Goal: Check status: Check status

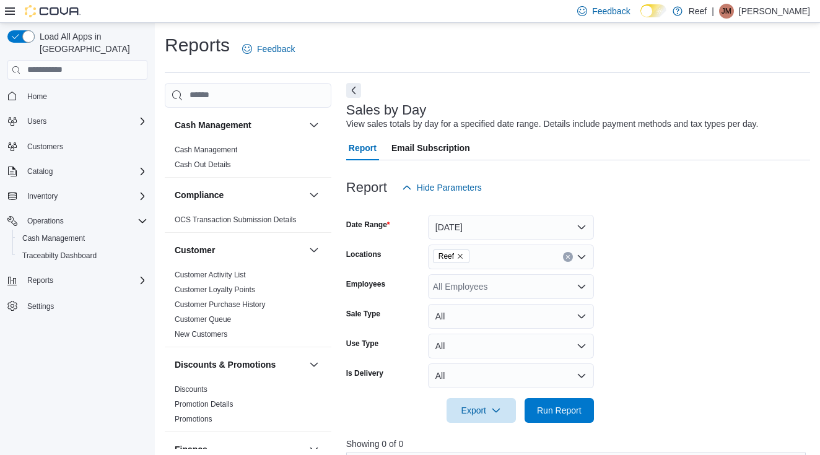
scroll to position [3, 0]
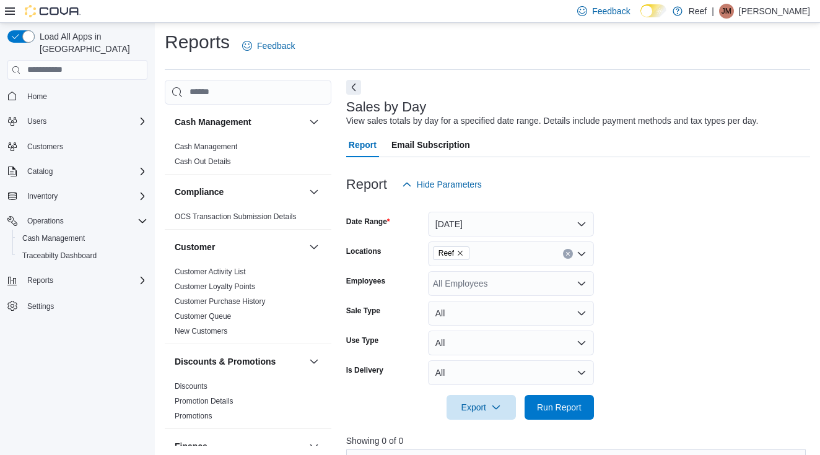
click at [503, 225] on button "Today" at bounding box center [511, 224] width 166 height 25
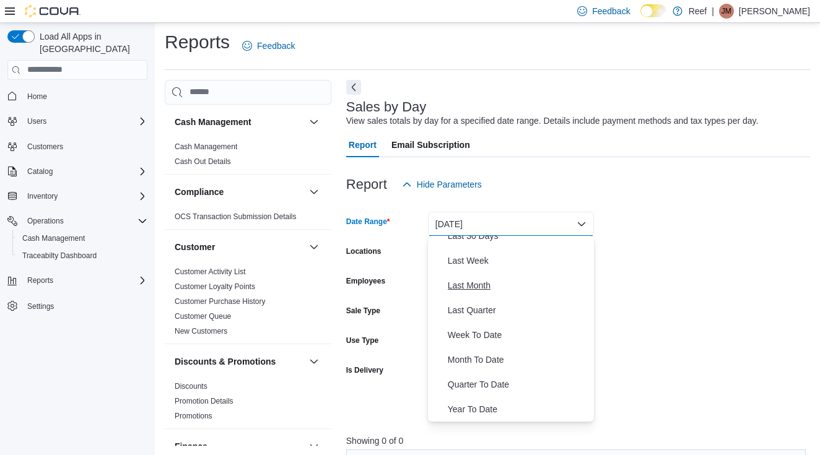
scroll to position [186, 0]
click at [477, 351] on button "Month To Date" at bounding box center [511, 359] width 166 height 25
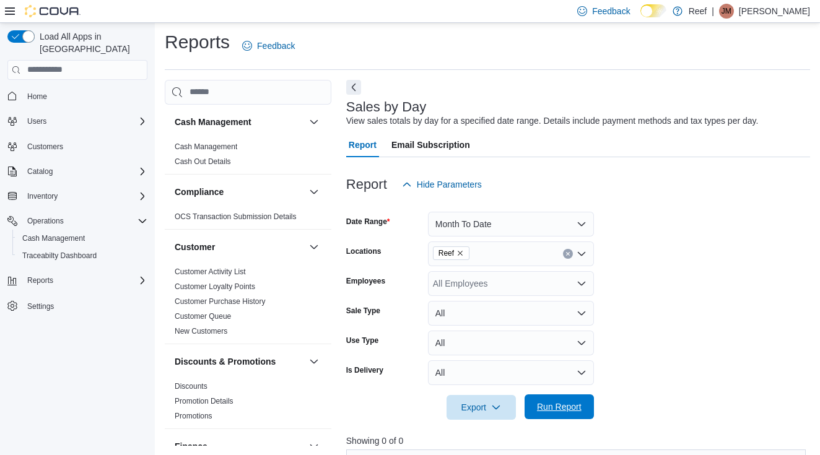
click at [581, 414] on span "Run Report" at bounding box center [559, 406] width 54 height 25
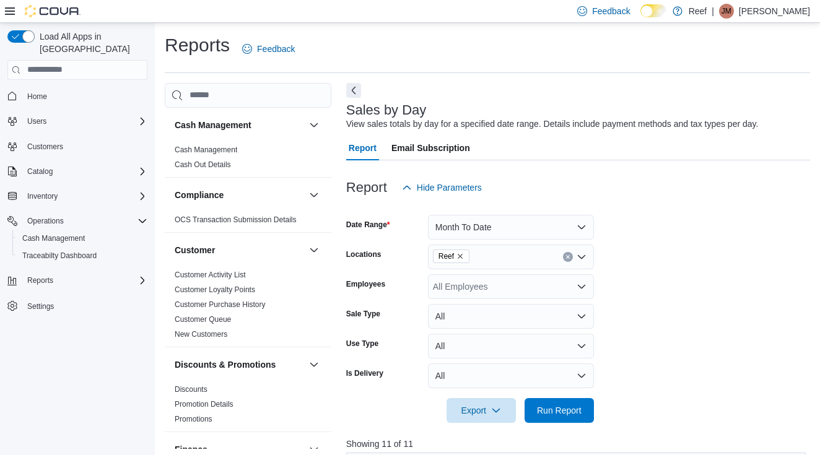
click at [514, 225] on button "Month To Date" at bounding box center [511, 227] width 166 height 25
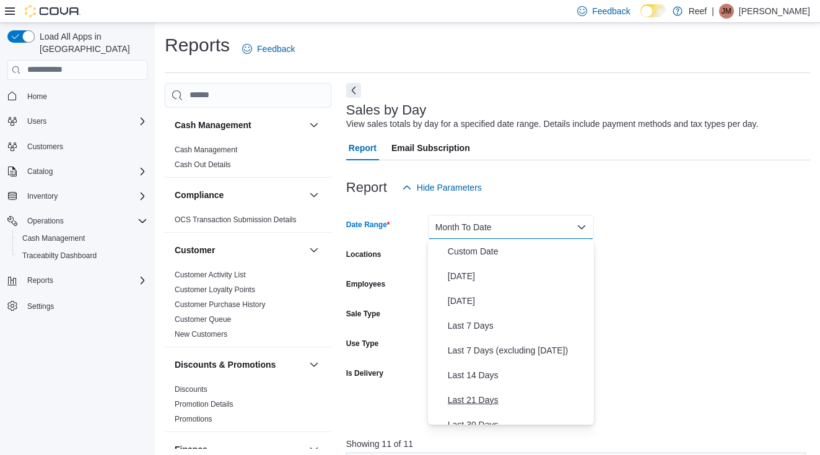
scroll to position [35, 0]
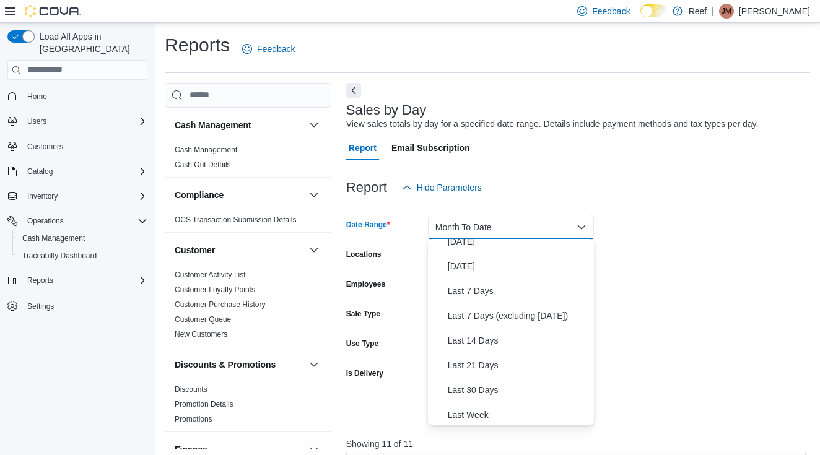
click at [491, 387] on span "Last 30 Days" at bounding box center [518, 390] width 141 height 15
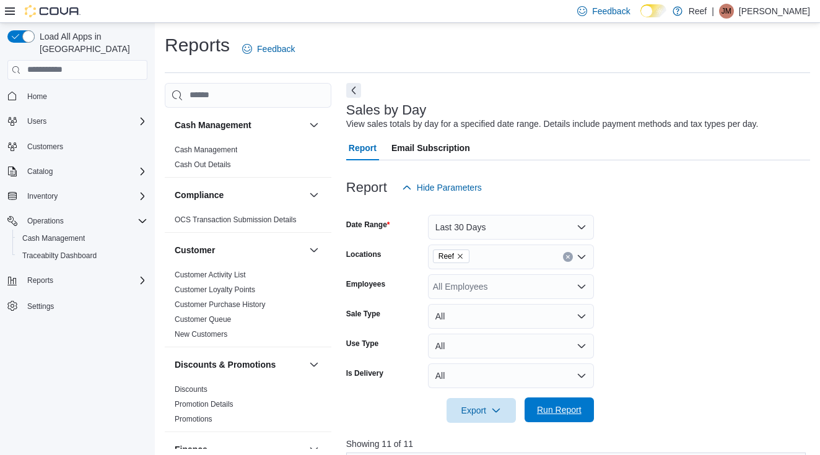
click at [567, 406] on span "Run Report" at bounding box center [559, 410] width 45 height 12
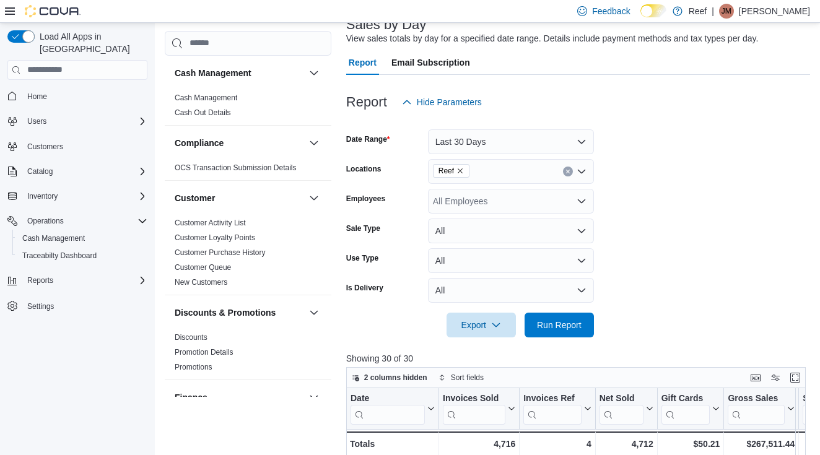
scroll to position [45, 0]
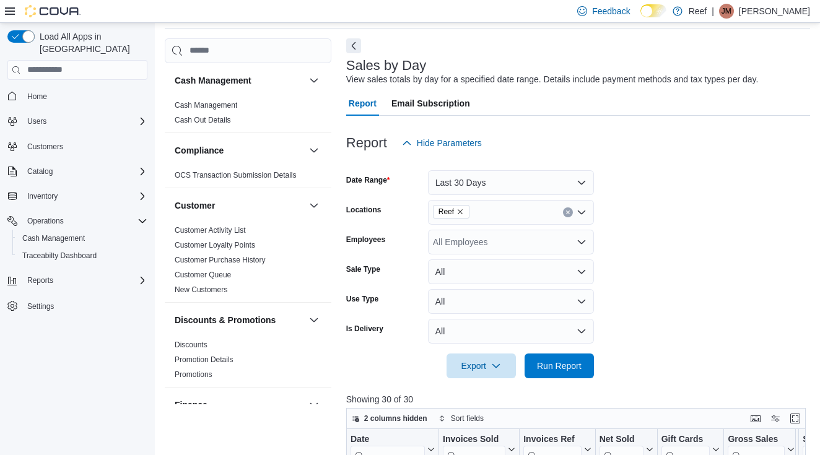
click at [513, 185] on button "Last 30 Days" at bounding box center [511, 182] width 166 height 25
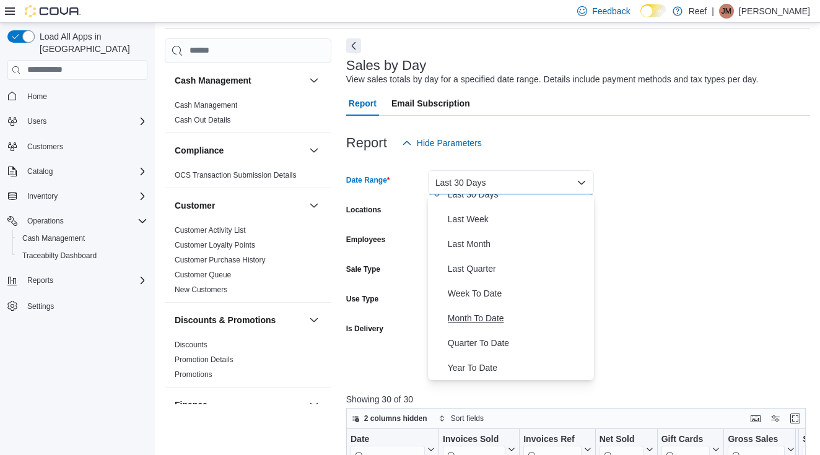
scroll to position [186, 0]
click at [482, 346] on span "Quarter To Date" at bounding box center [518, 343] width 141 height 15
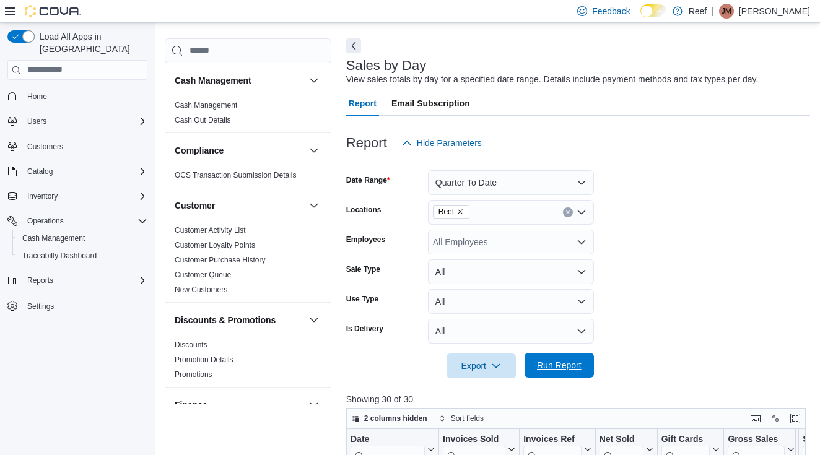
click at [565, 360] on span "Run Report" at bounding box center [559, 365] width 45 height 12
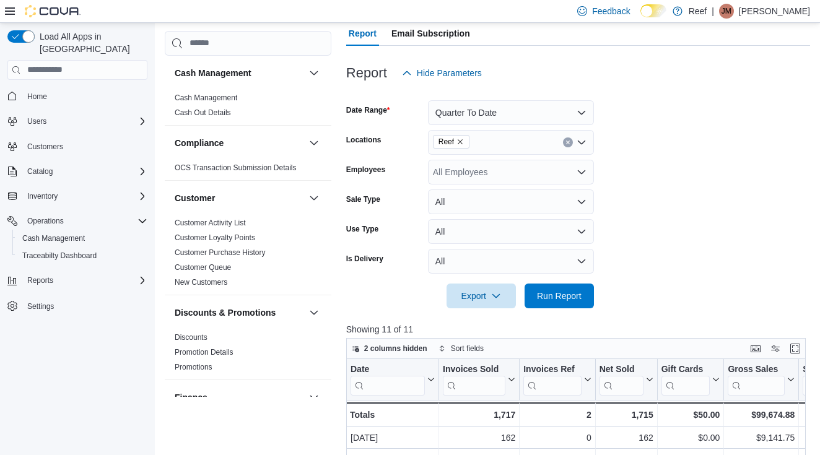
scroll to position [115, 0]
click at [531, 120] on button "Quarter To Date" at bounding box center [511, 112] width 166 height 25
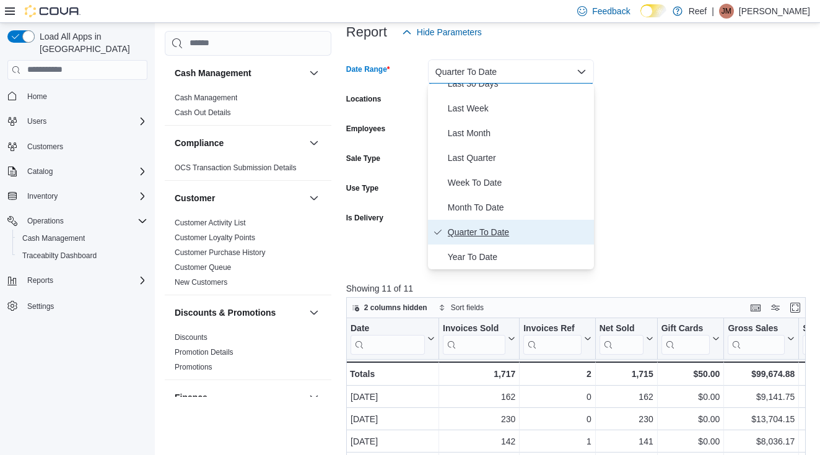
scroll to position [157, 0]
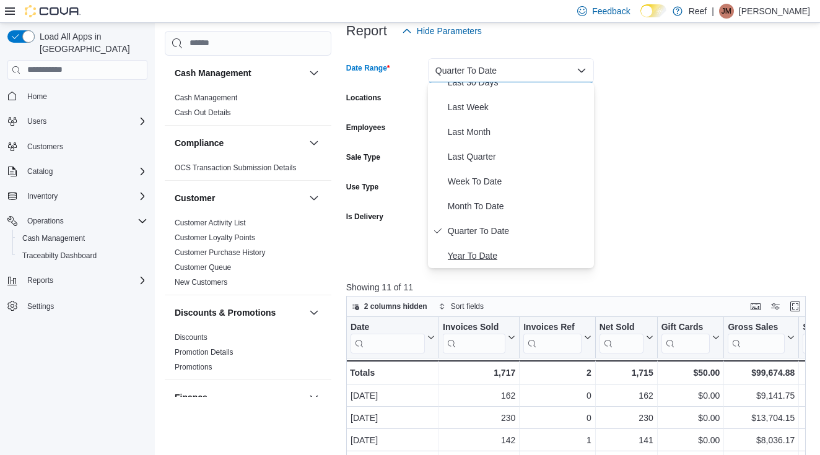
click at [490, 261] on span "Year To Date" at bounding box center [518, 255] width 141 height 15
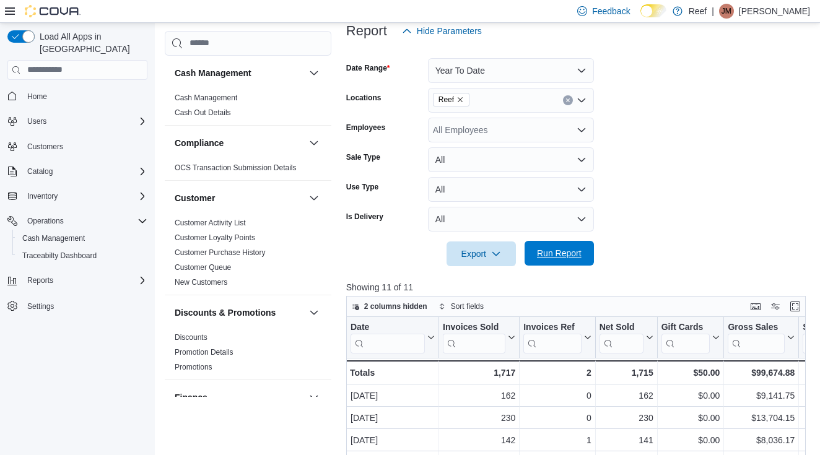
click at [568, 256] on span "Run Report" at bounding box center [559, 253] width 45 height 12
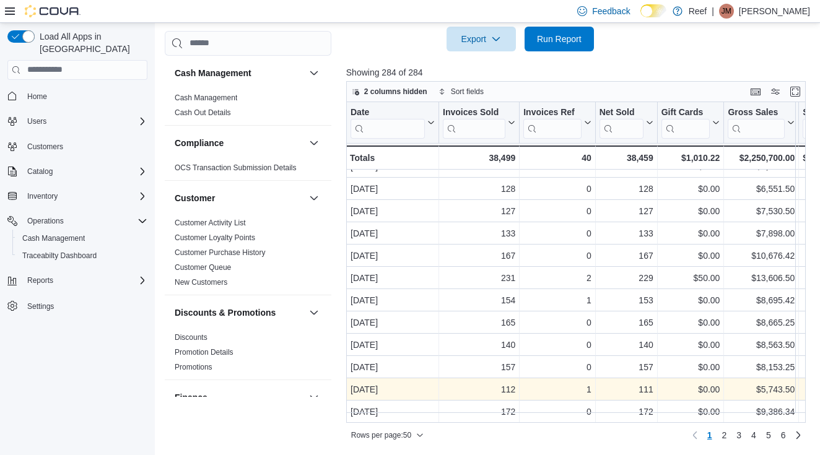
scroll to position [371, 0]
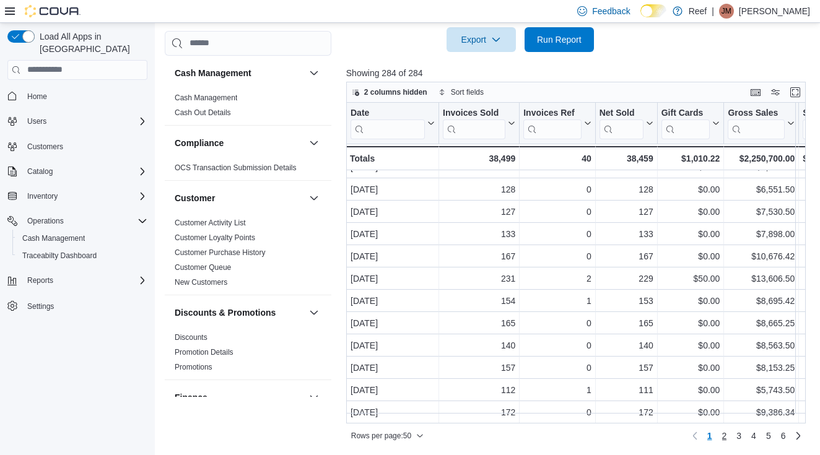
click at [725, 438] on span "2" at bounding box center [724, 436] width 5 height 12
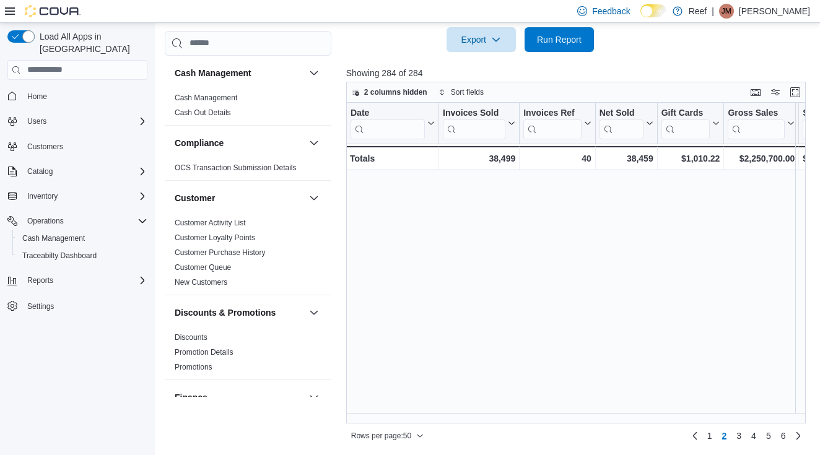
scroll to position [0, 0]
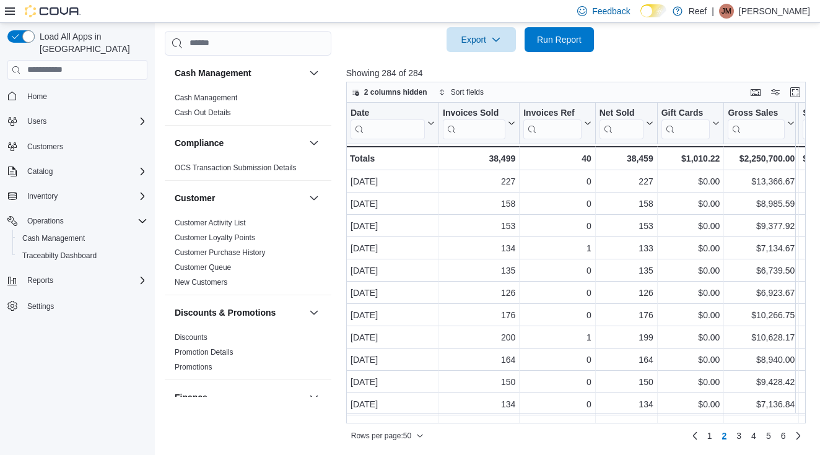
click at [55, 89] on span "Home" at bounding box center [84, 96] width 125 height 15
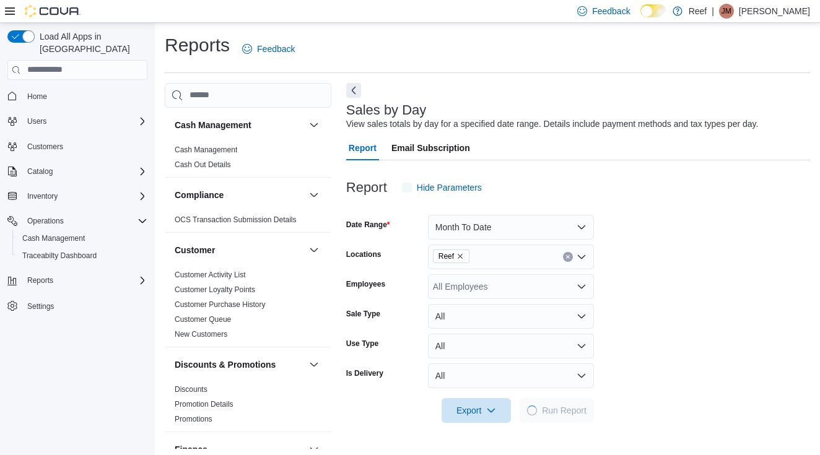
scroll to position [3, 0]
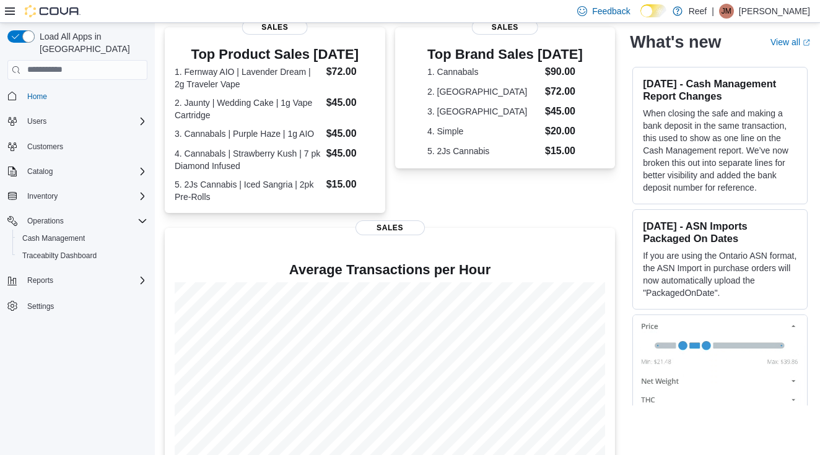
scroll to position [18, 0]
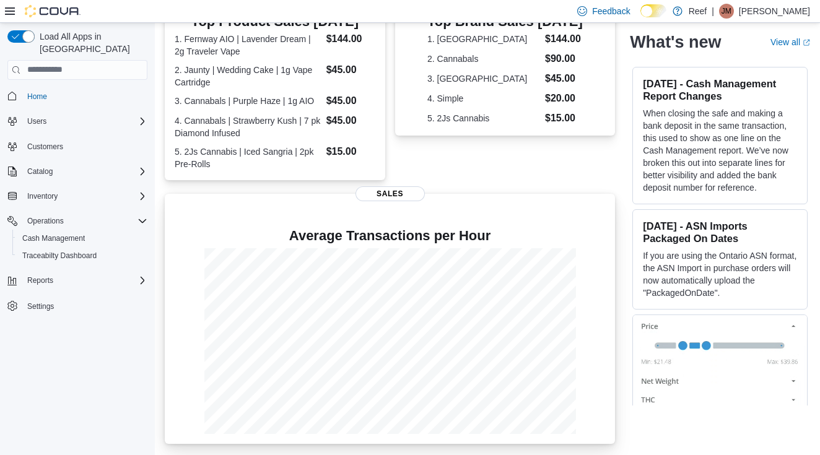
scroll to position [379, 0]
